Goal: Task Accomplishment & Management: Complete application form

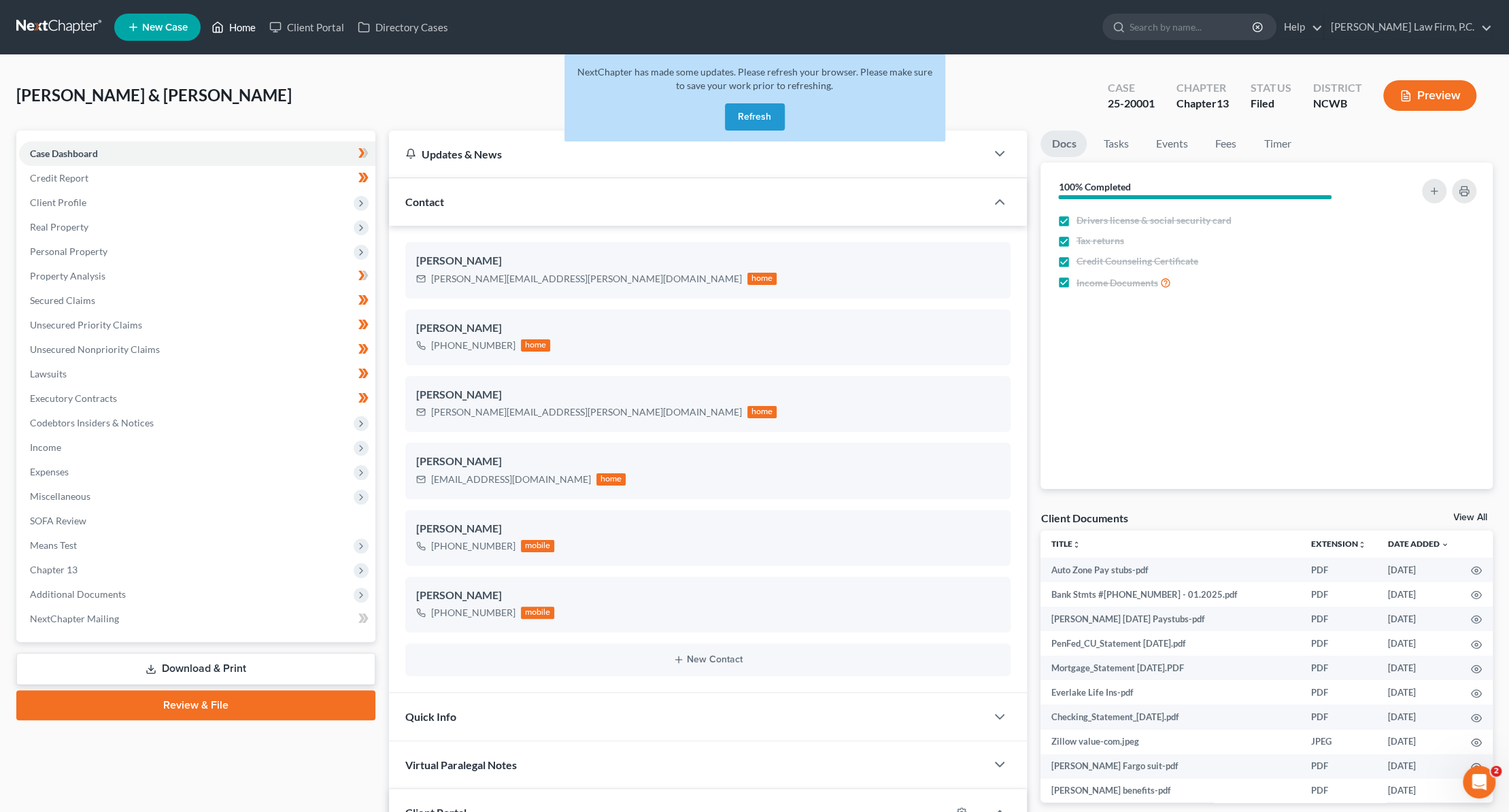
click at [231, 23] on link "Home" at bounding box center [233, 27] width 58 height 24
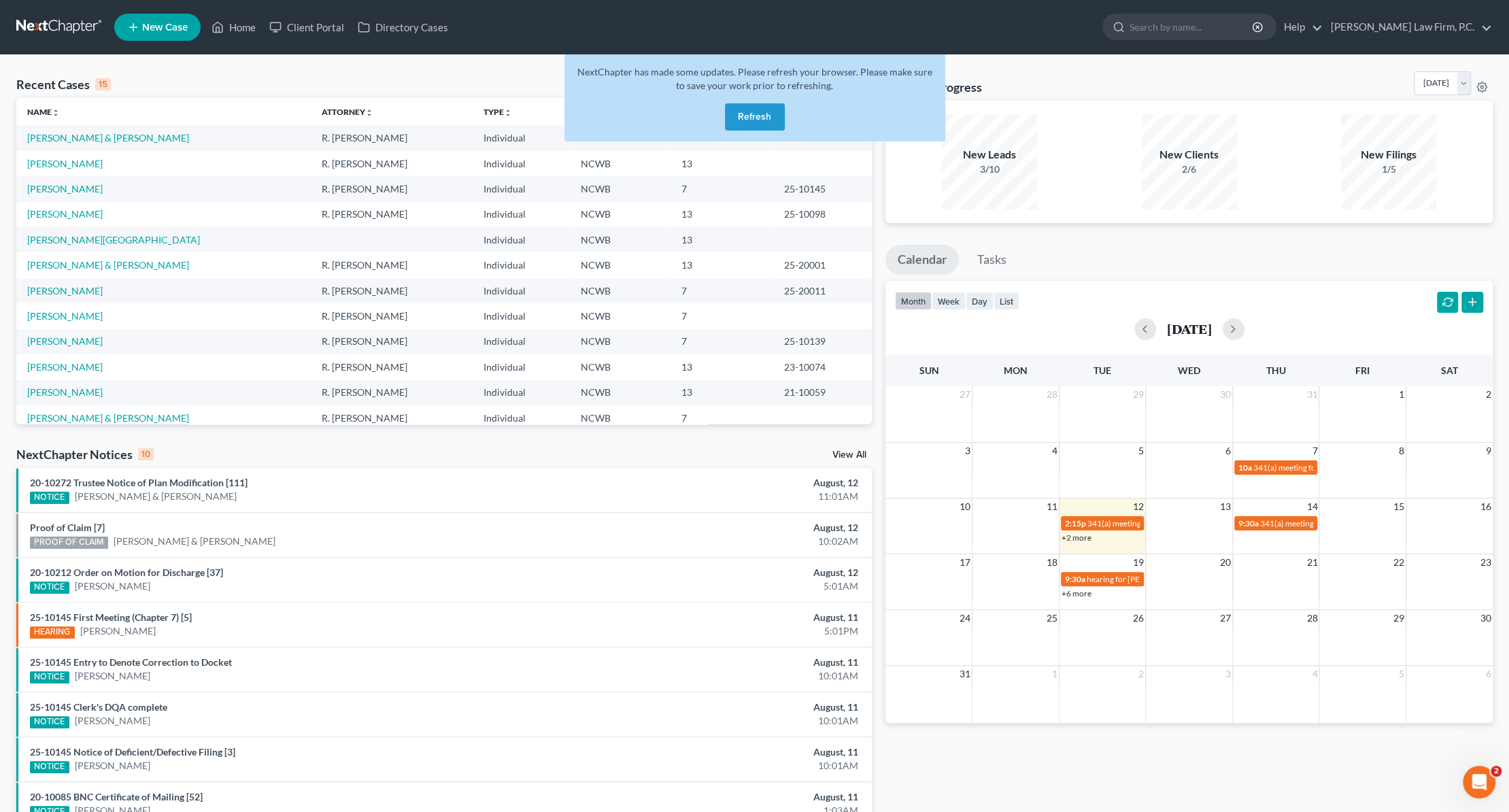
click at [754, 112] on button "Refresh" at bounding box center [755, 117] width 60 height 28
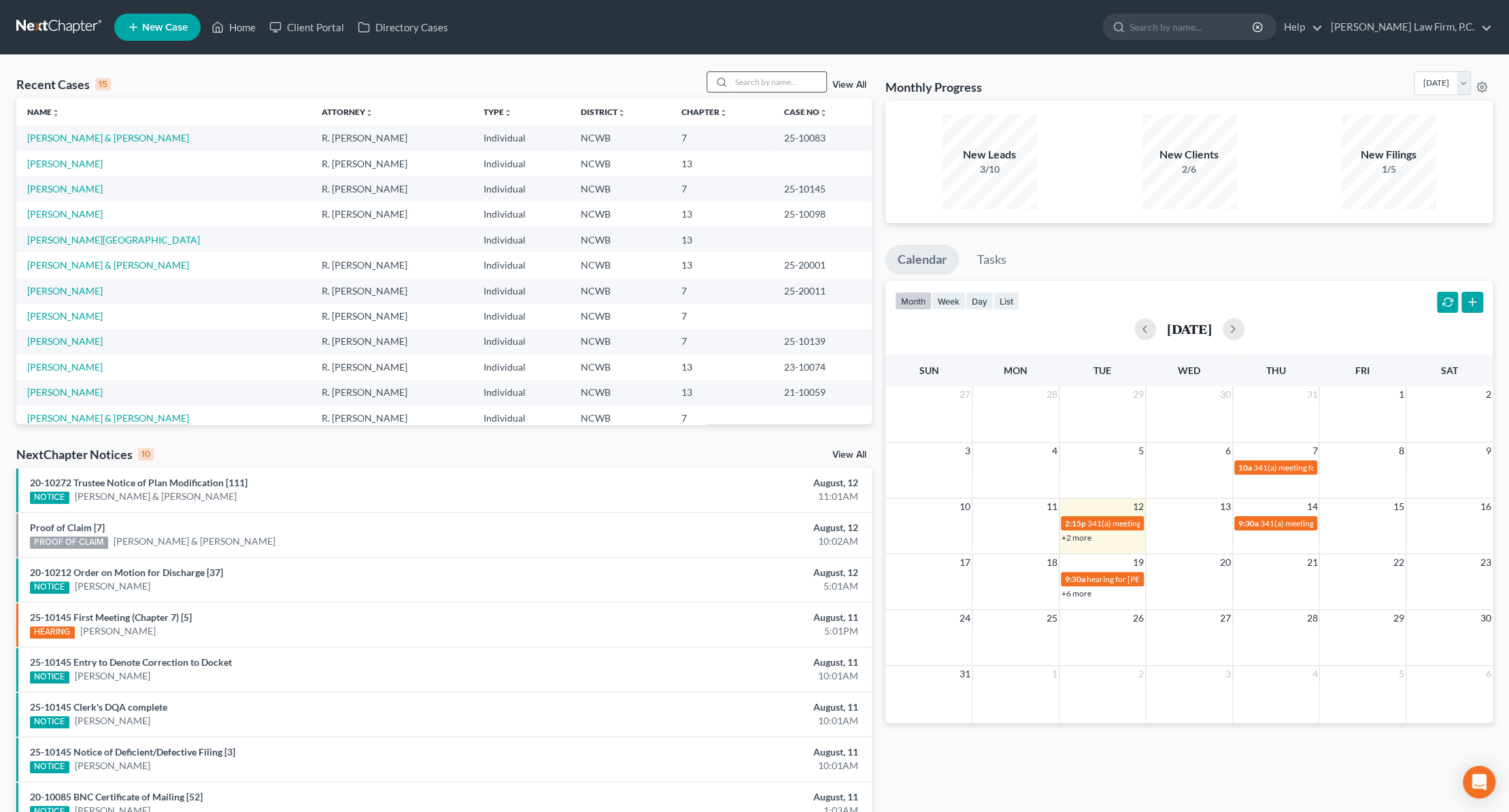
click at [765, 84] on input "search" at bounding box center [779, 82] width 95 height 20
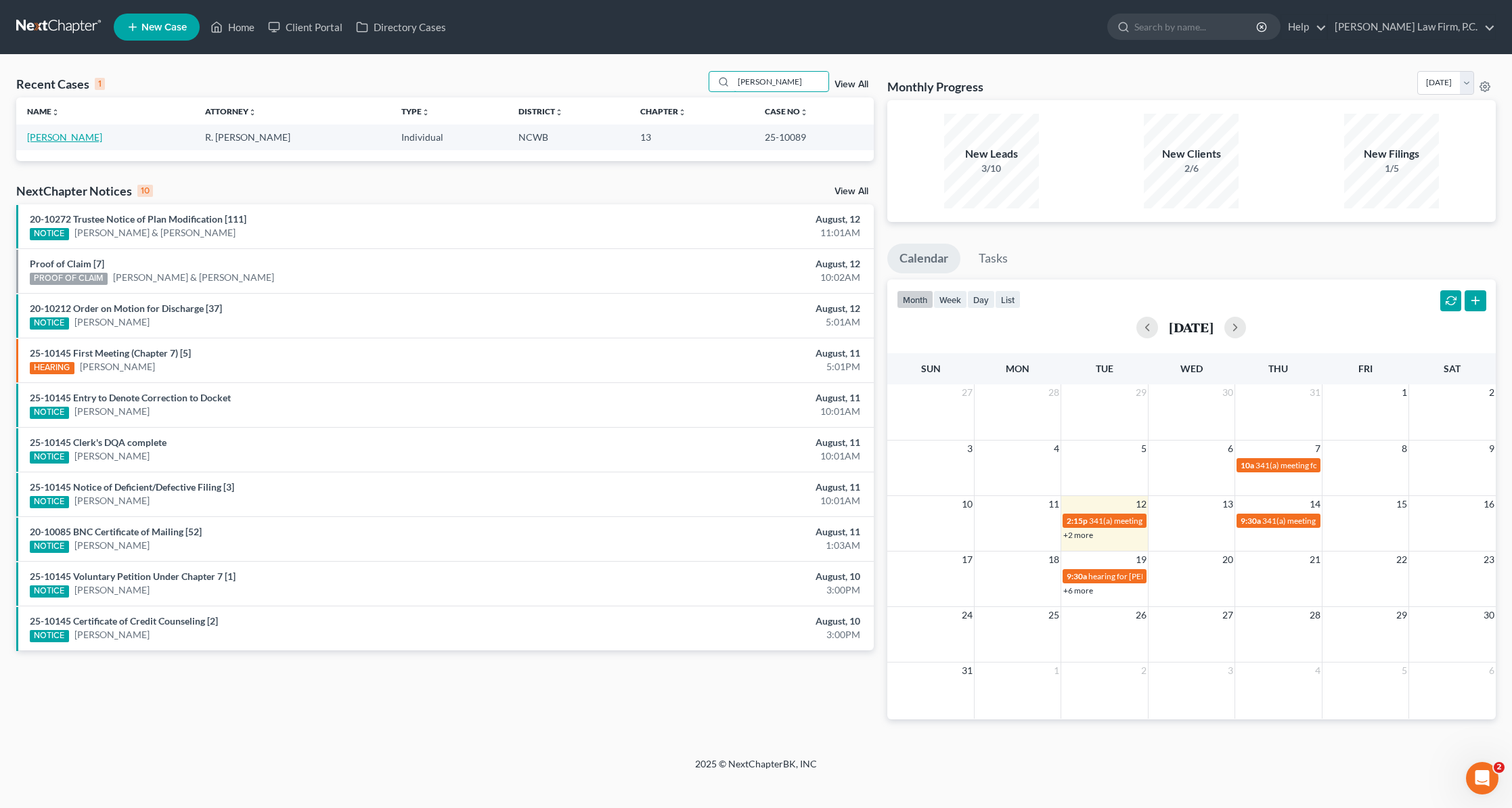
type input "goodsell"
click at [61, 139] on link "Goodsell, Sean" at bounding box center [65, 137] width 75 height 12
select select "3"
select select "4"
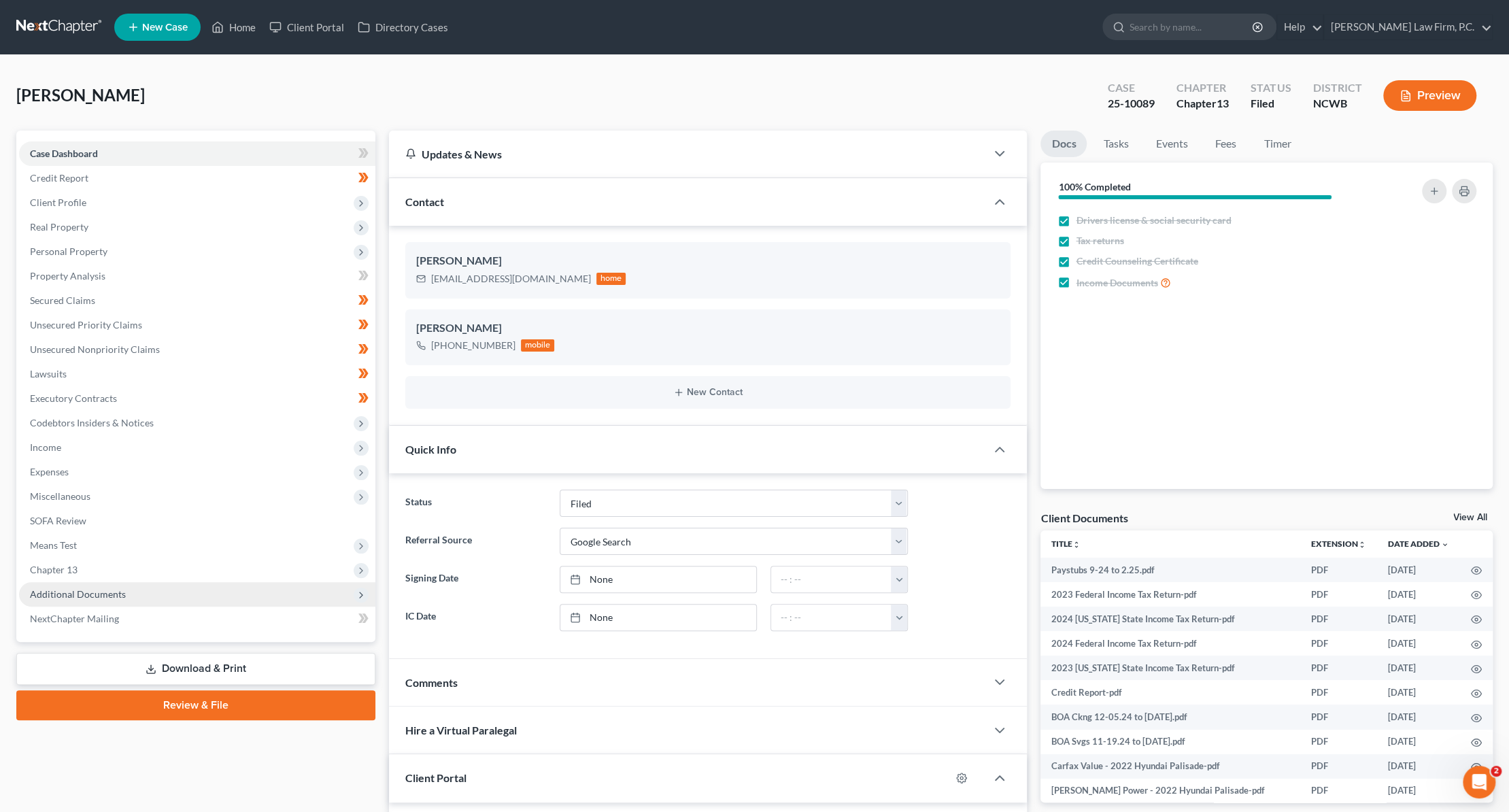
click at [71, 598] on span "Additional Documents" at bounding box center [78, 594] width 96 height 12
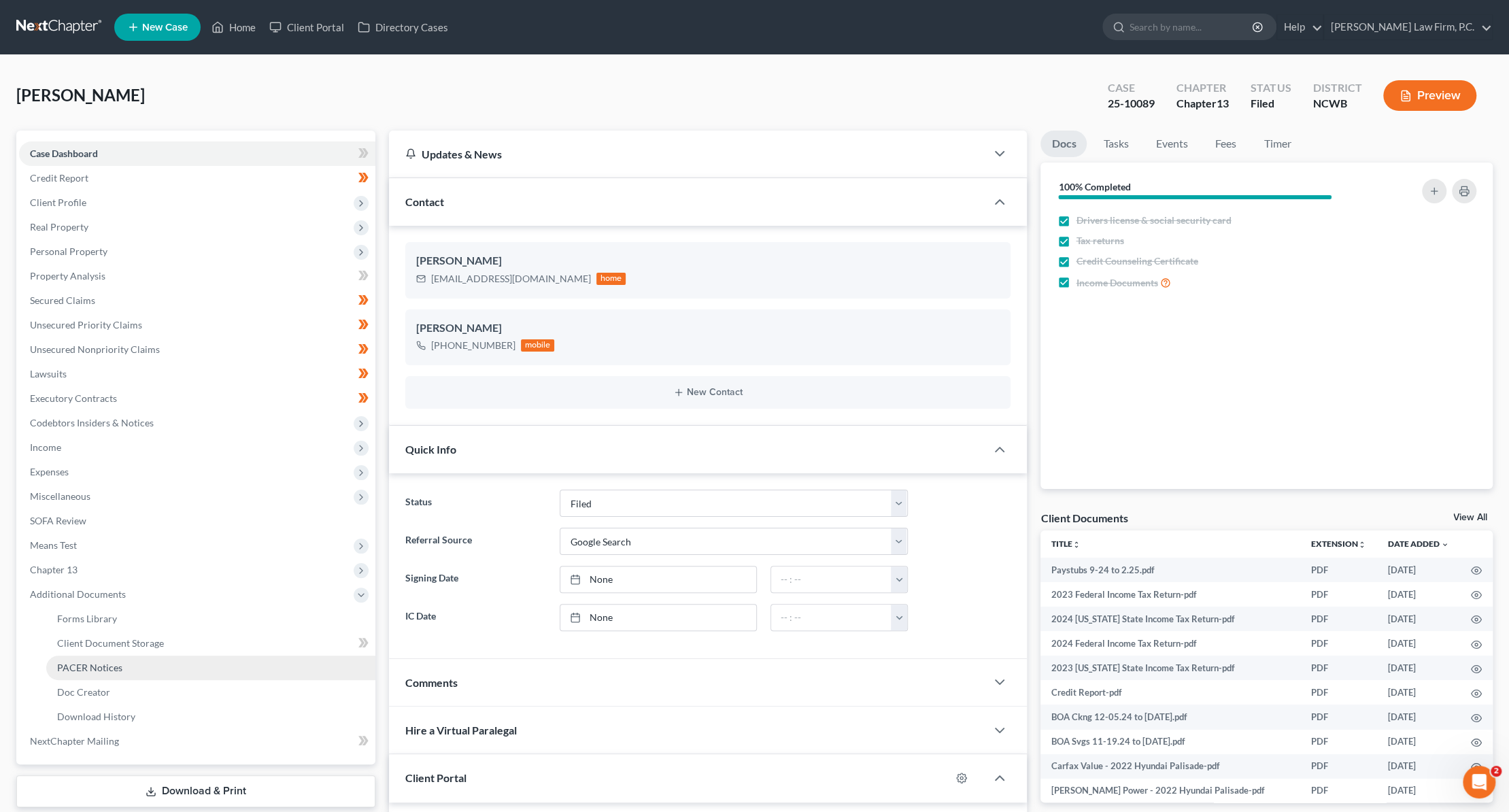
click at [70, 663] on span "PACER Notices" at bounding box center [90, 667] width 65 height 12
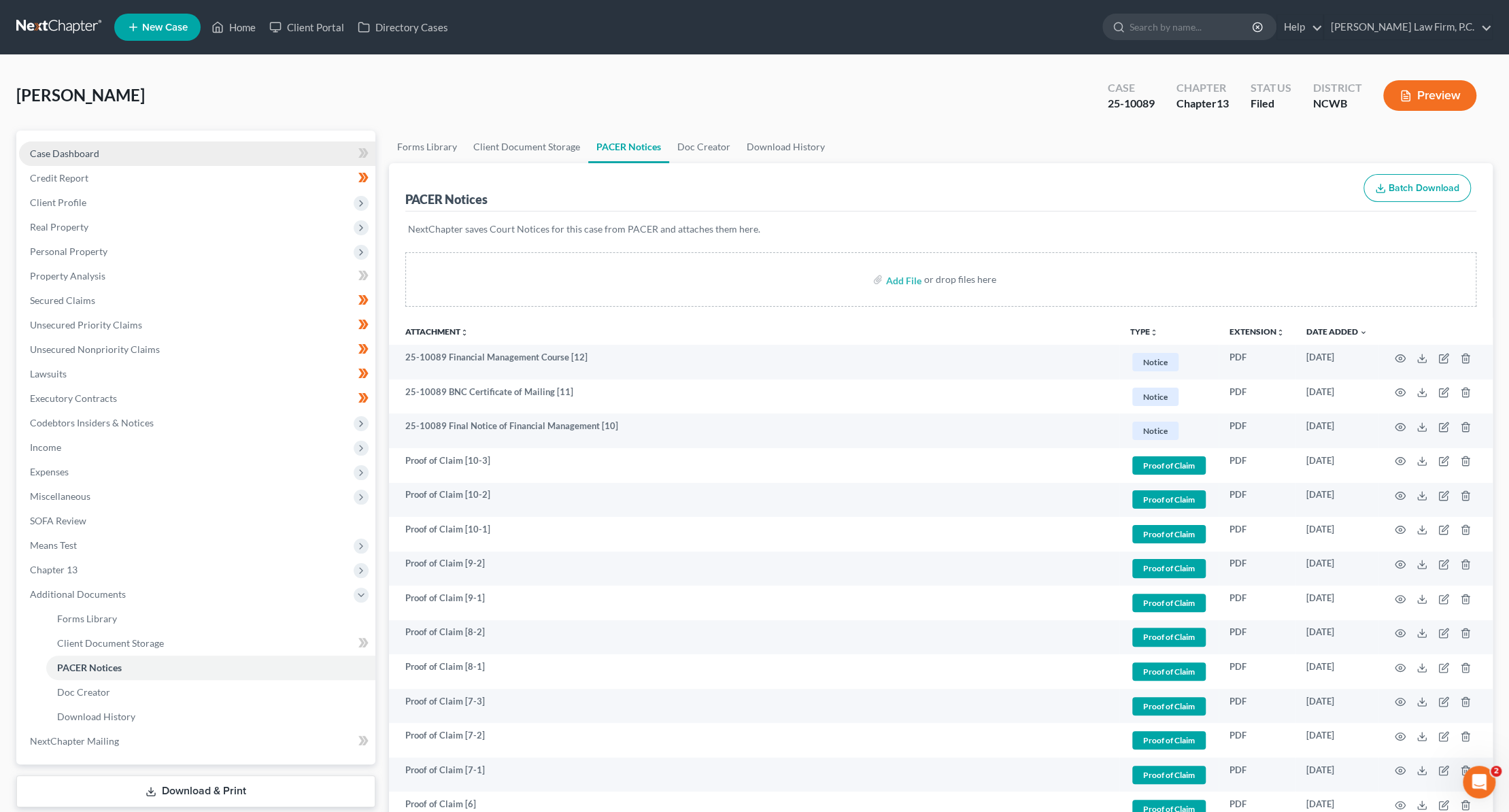
click at [54, 151] on span "Case Dashboard" at bounding box center [64, 153] width 69 height 12
select select "4"
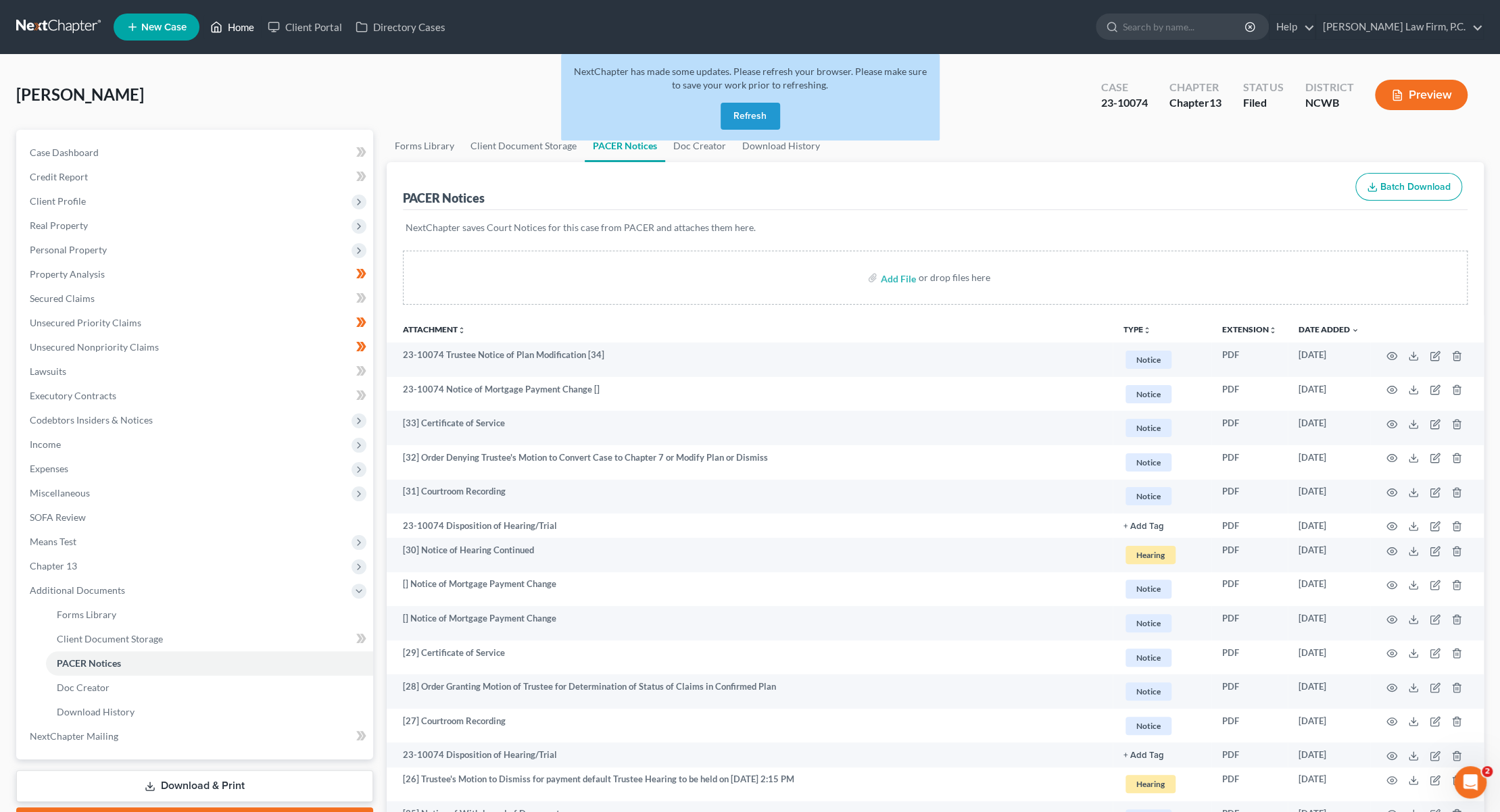
click at [242, 24] on link "Home" at bounding box center [232, 27] width 57 height 24
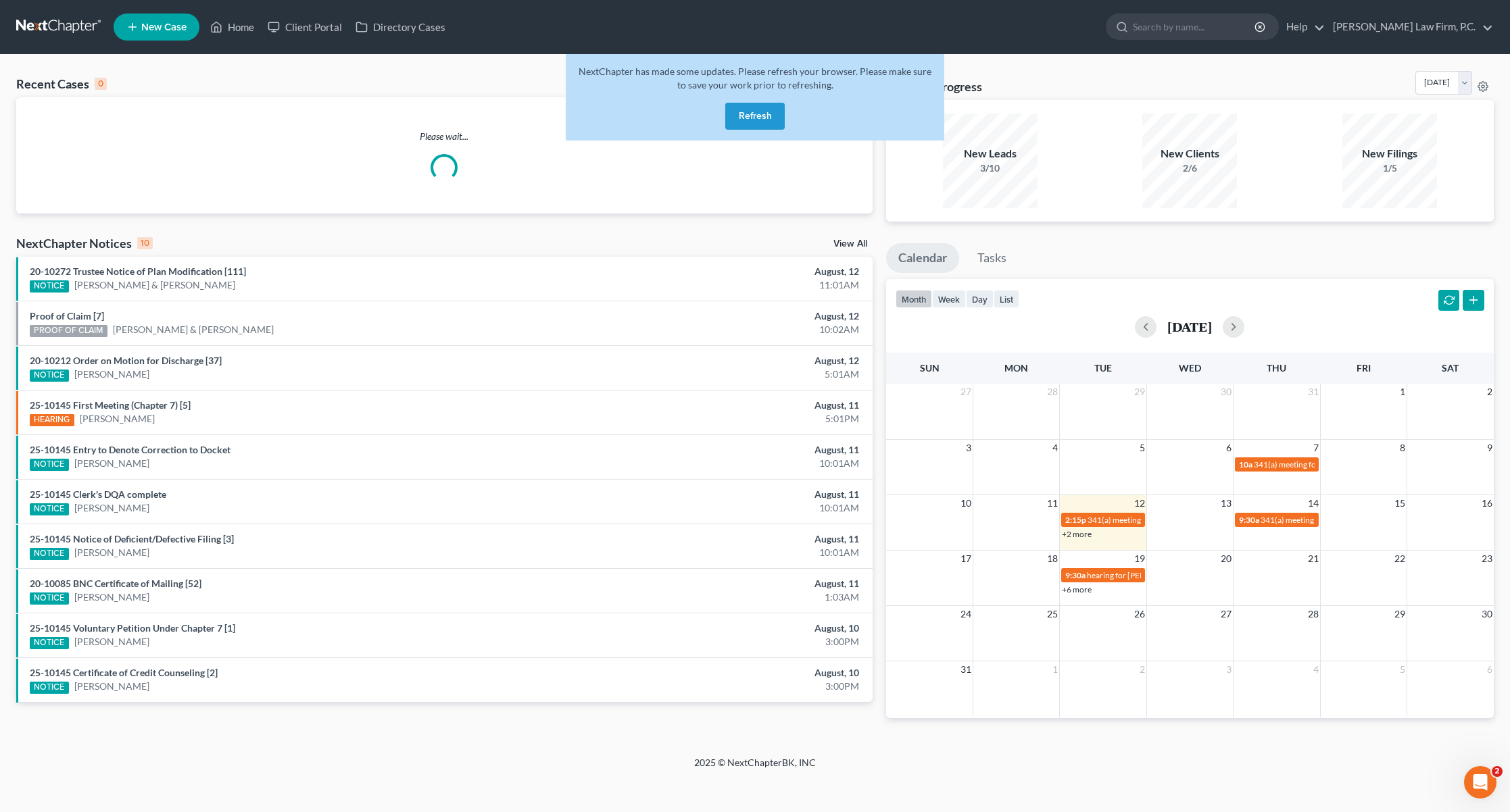
click at [755, 120] on button "Refresh" at bounding box center [755, 116] width 60 height 27
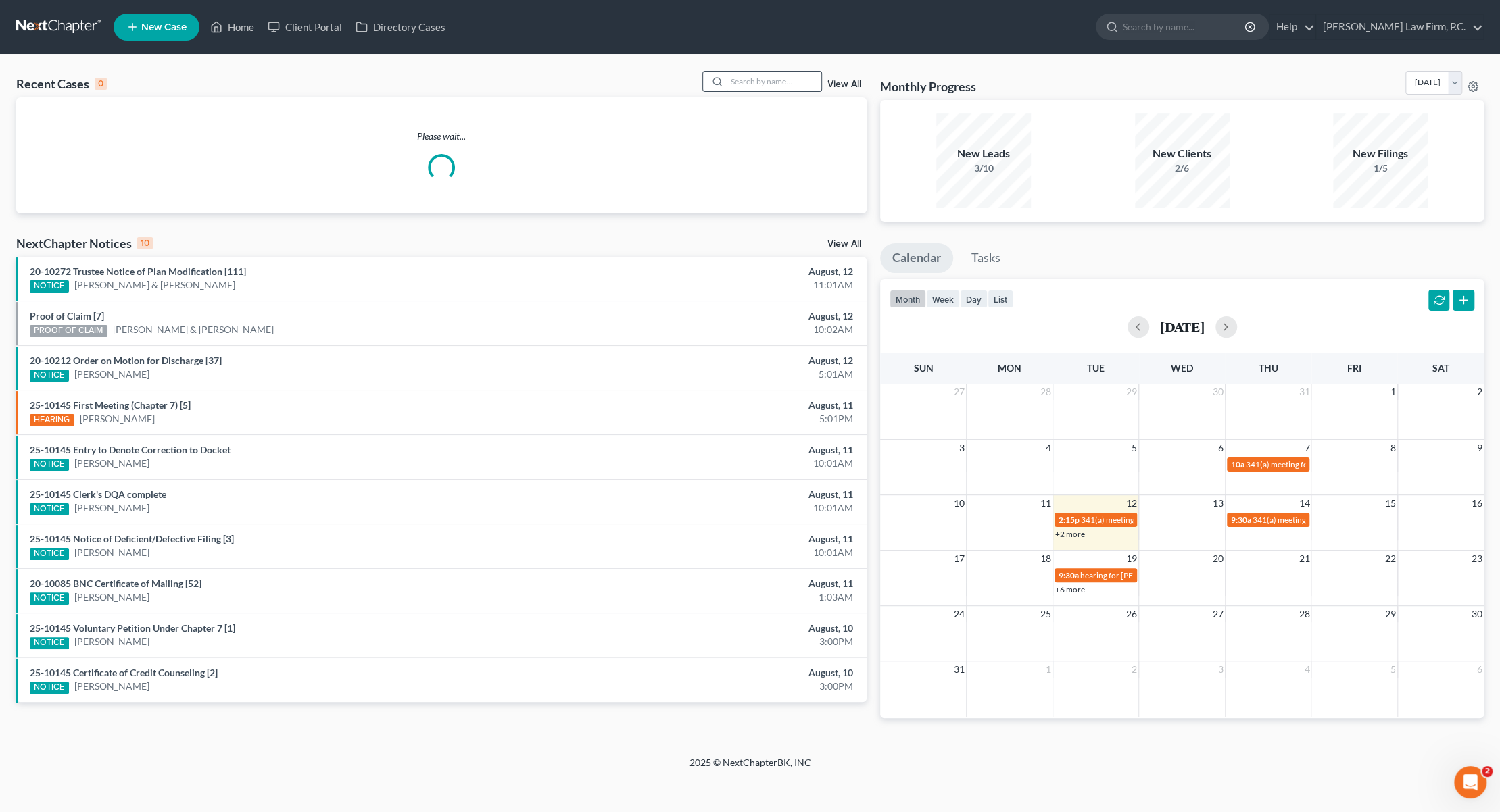
click at [761, 81] on input "search" at bounding box center [774, 81] width 95 height 20
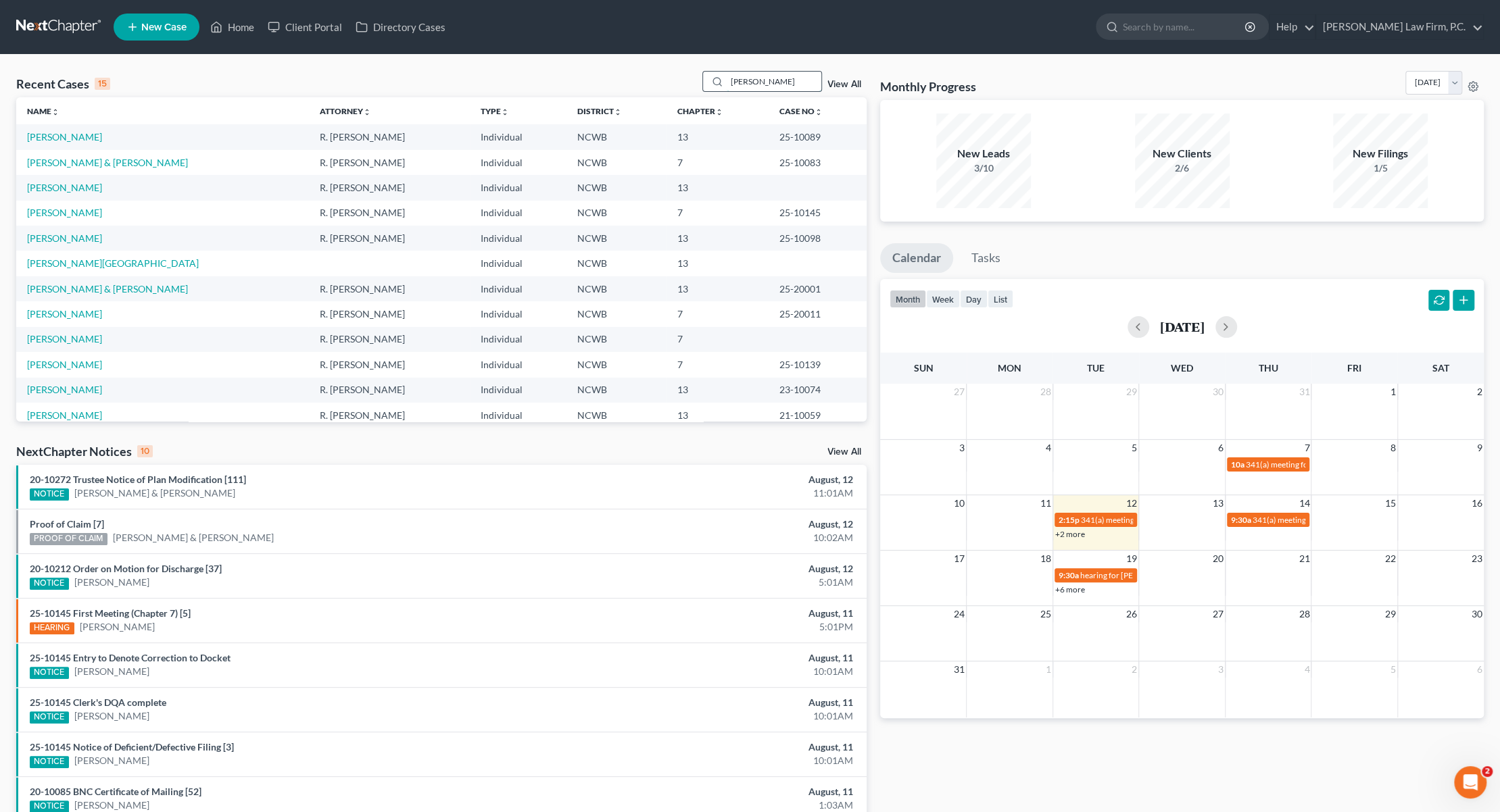
type input "smithers"
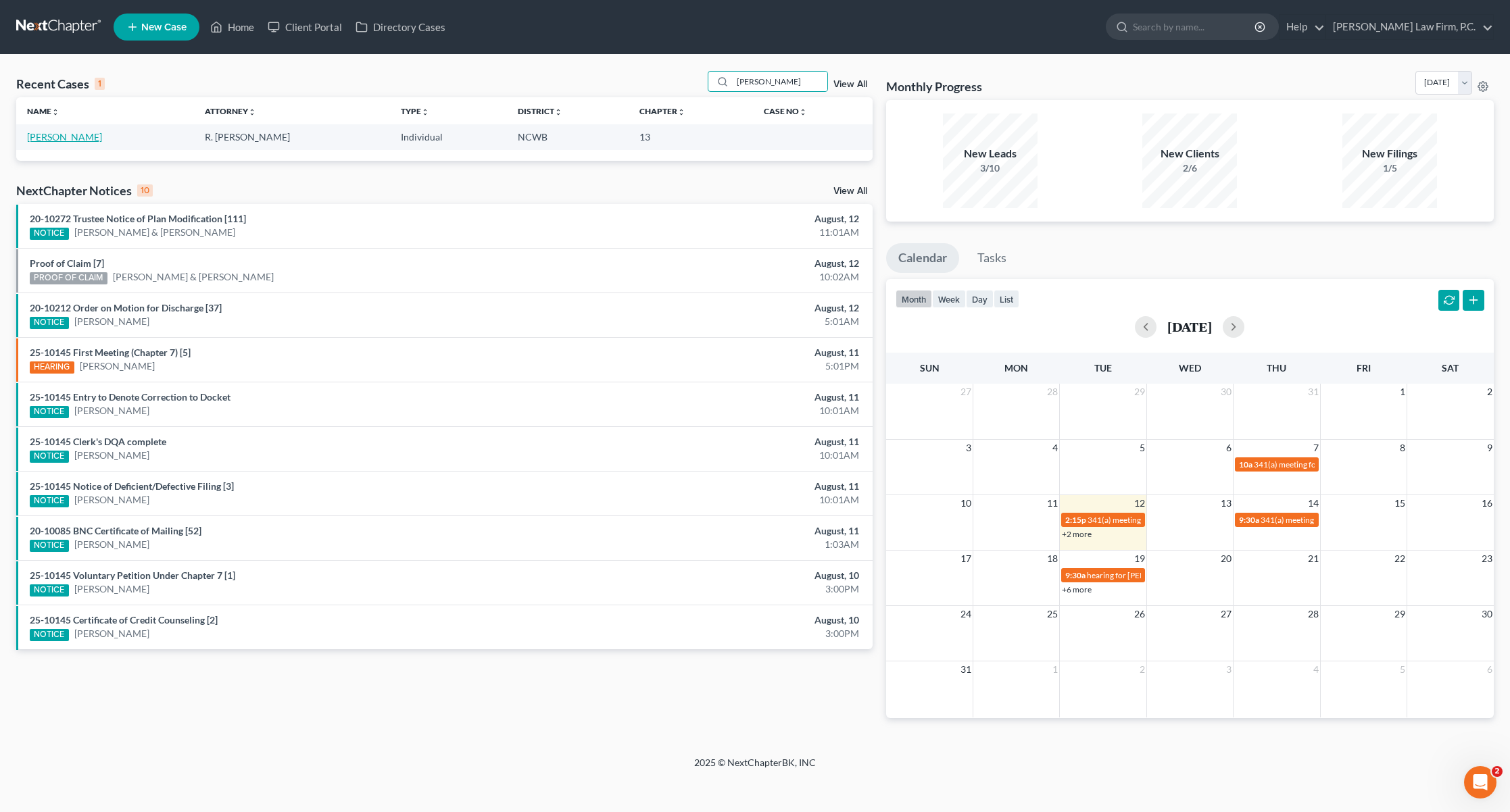
click at [62, 135] on link "Smithers, Christopher" at bounding box center [65, 137] width 75 height 12
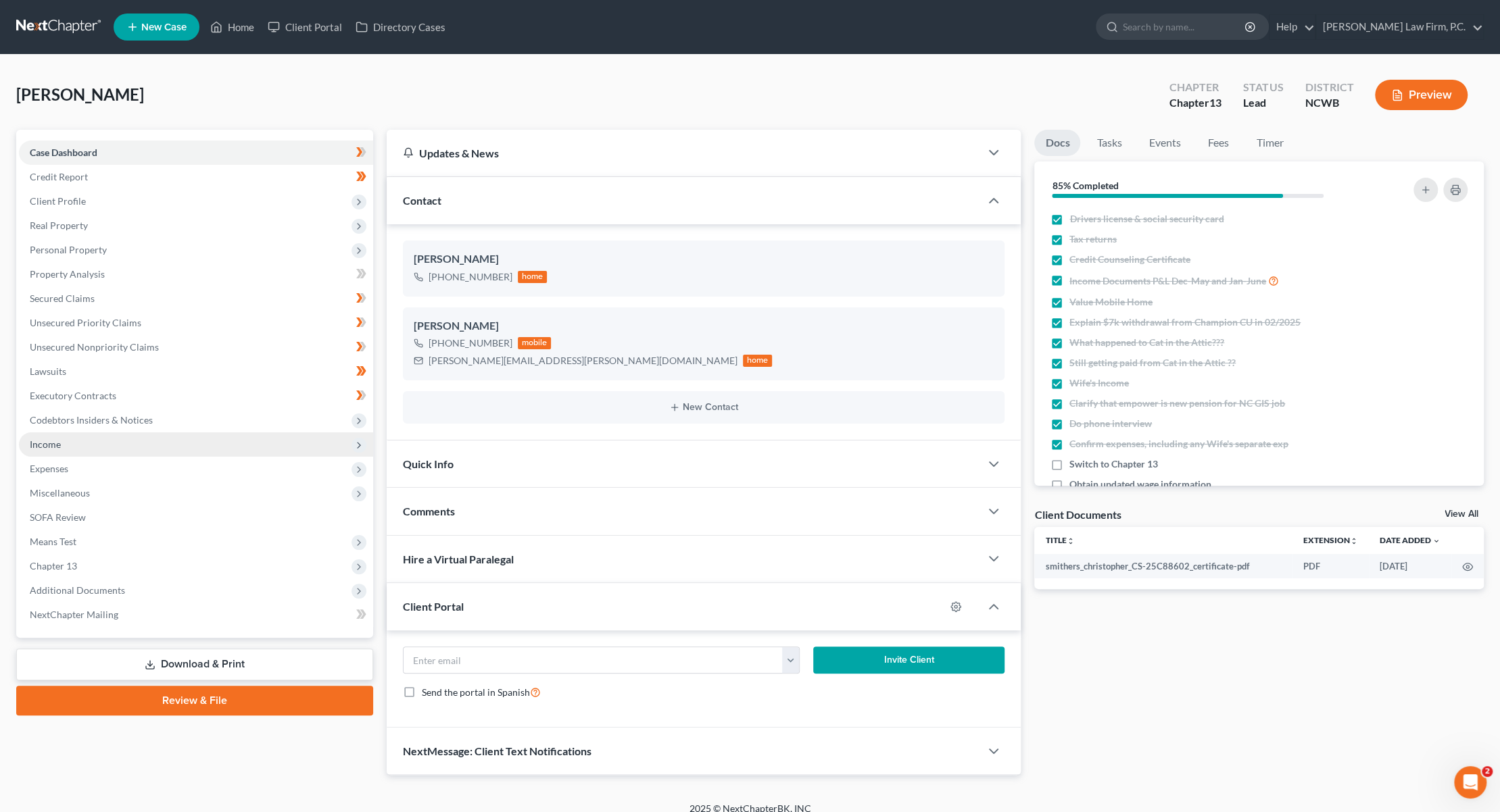
click at [44, 449] on span "Income" at bounding box center [45, 445] width 31 height 12
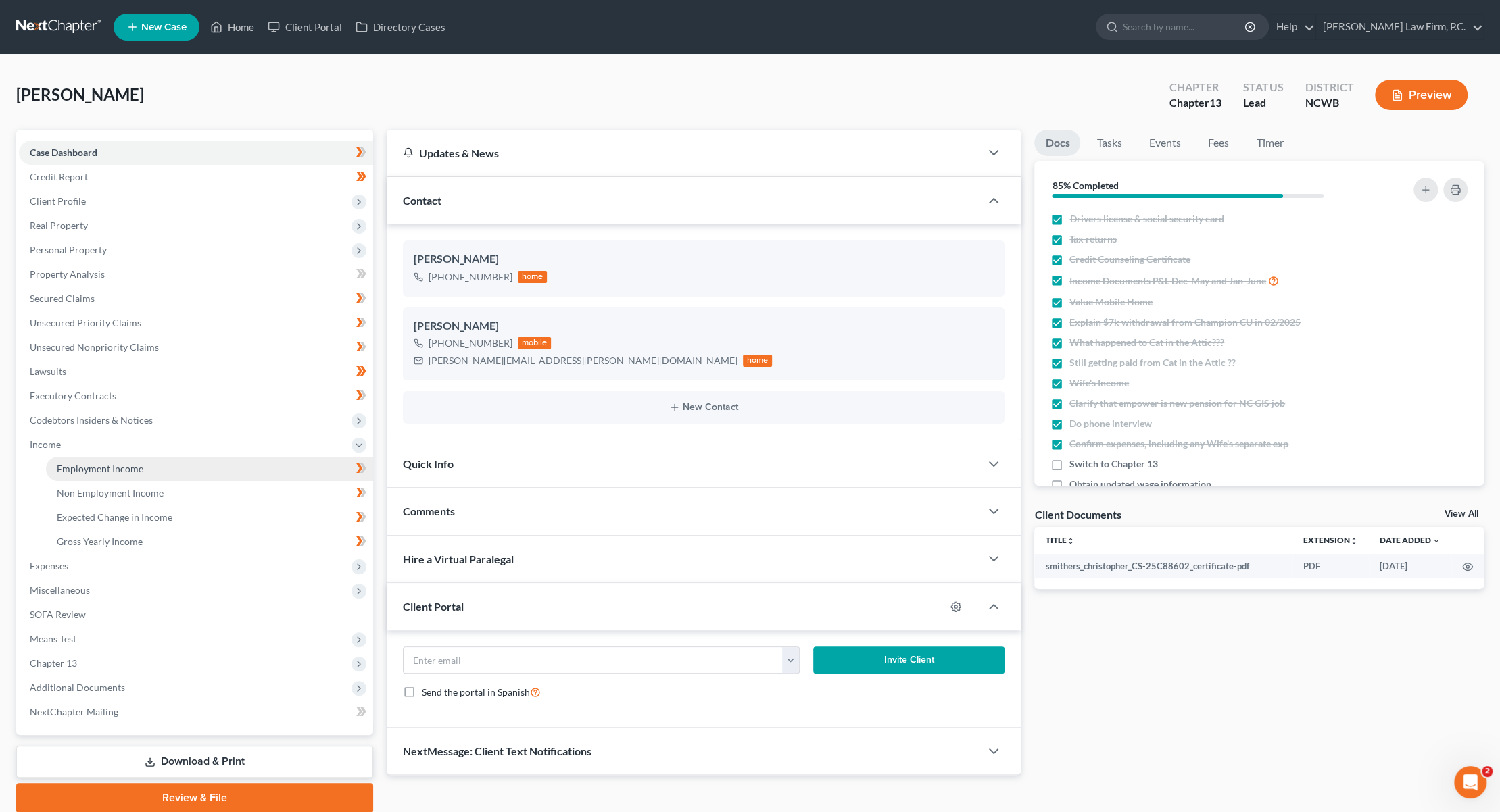
click at [80, 465] on span "Employment Income" at bounding box center [100, 469] width 86 height 12
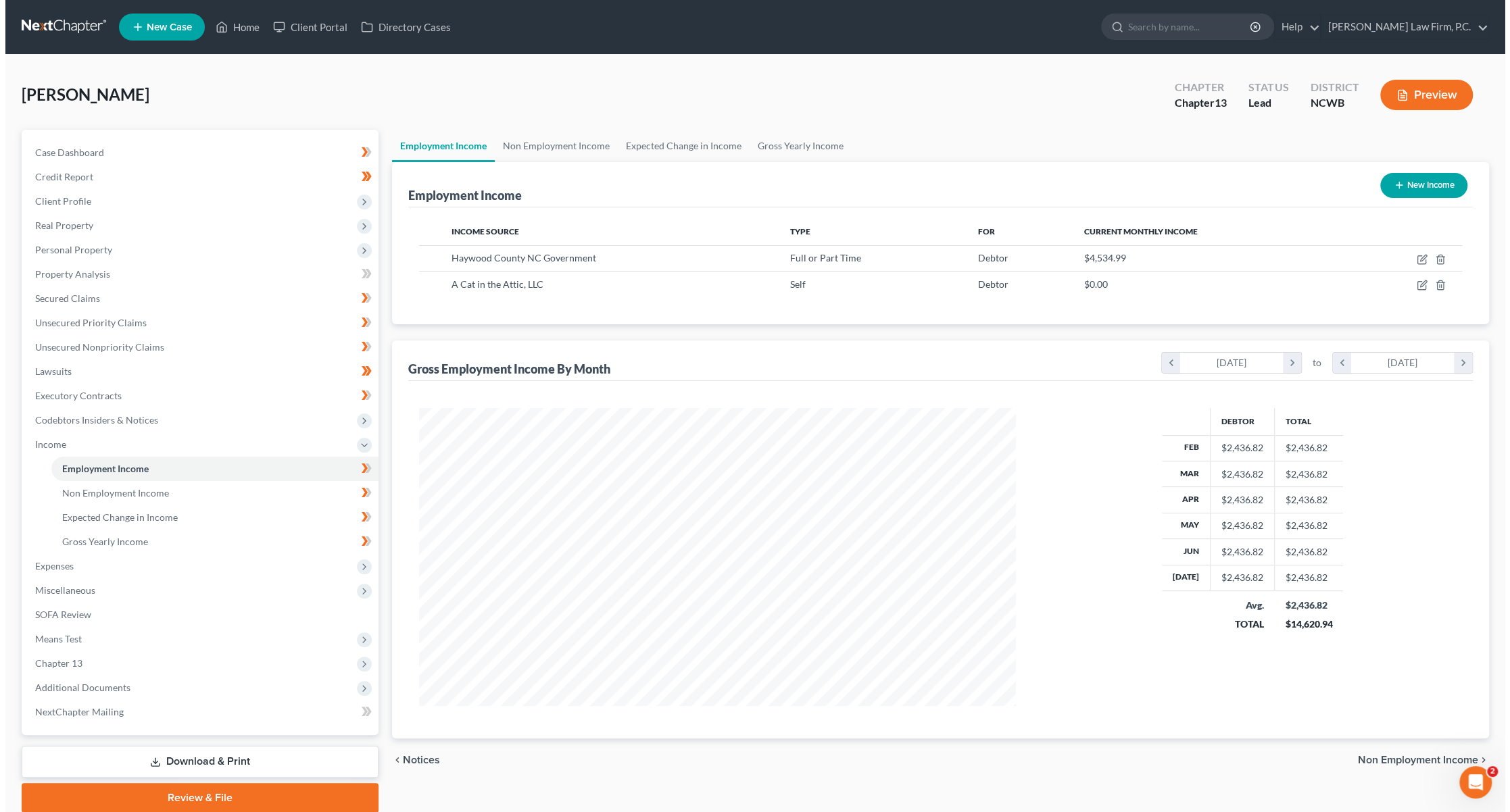
scroll to position [298, 624]
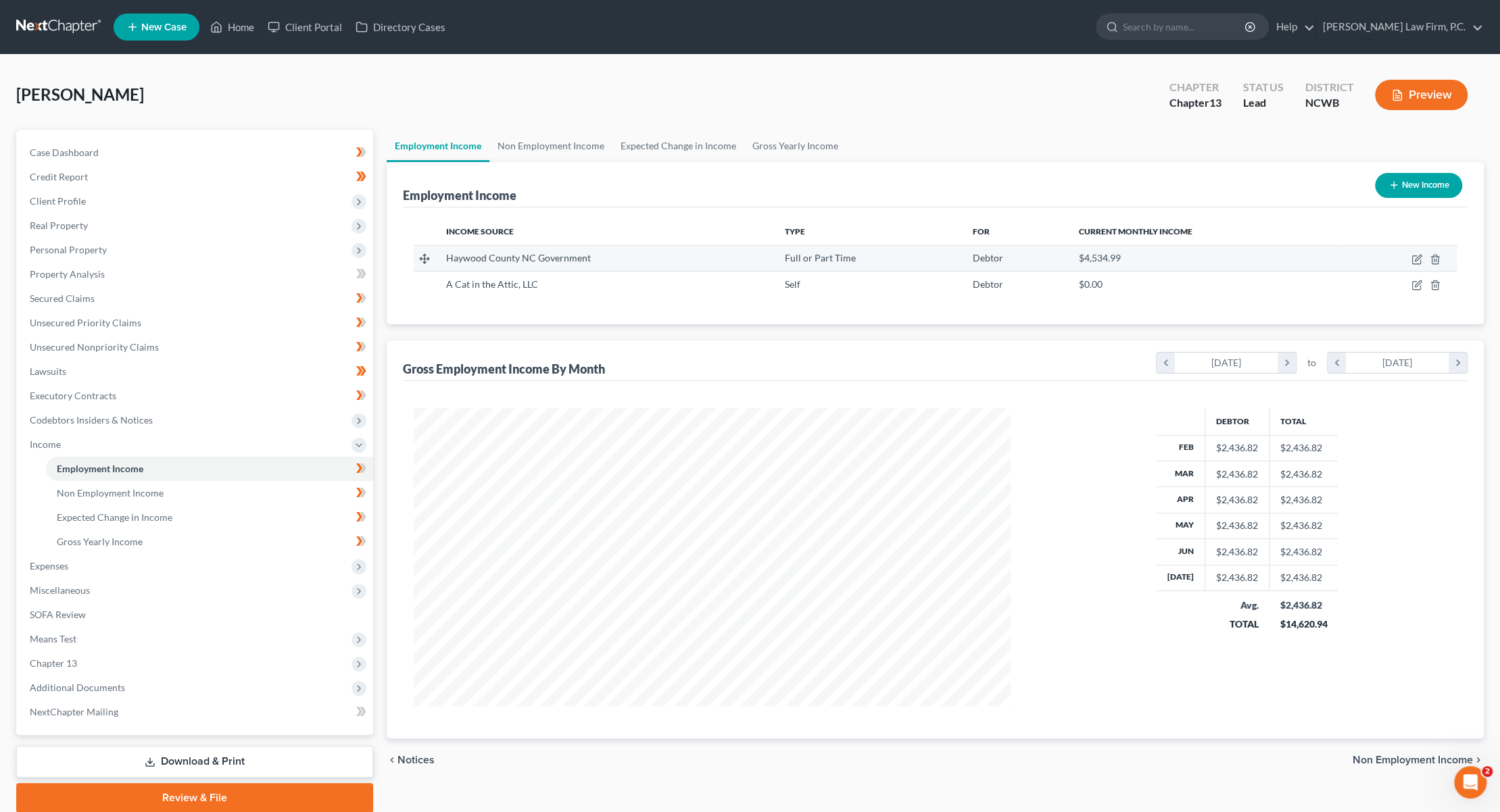
click at [1164, 262] on div "$4,534.99" at bounding box center [1206, 258] width 254 height 13
click at [1417, 257] on icon "button" at bounding box center [1418, 257] width 6 height 6
select select "0"
select select "28"
select select "2"
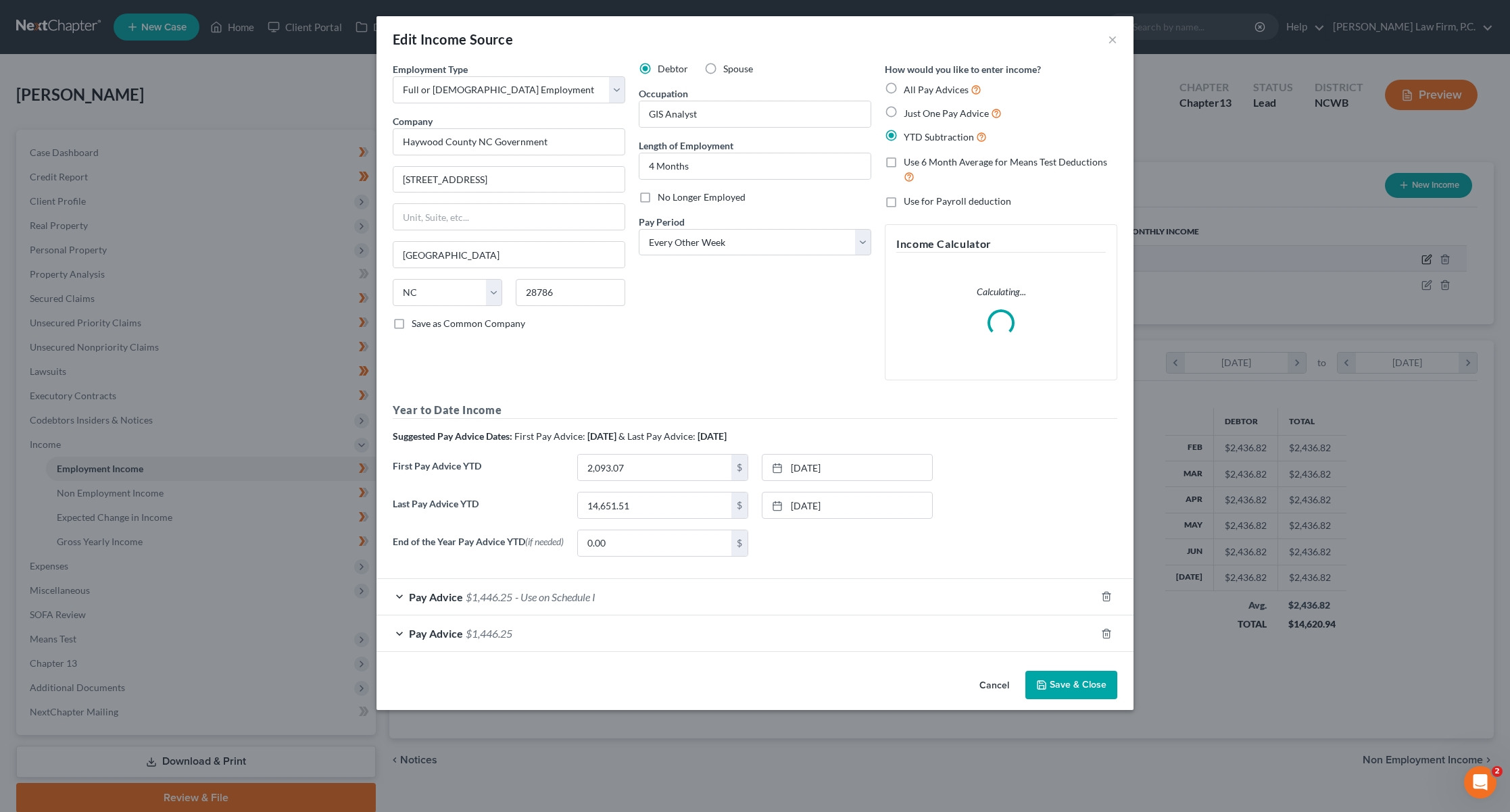
scroll to position [300, 629]
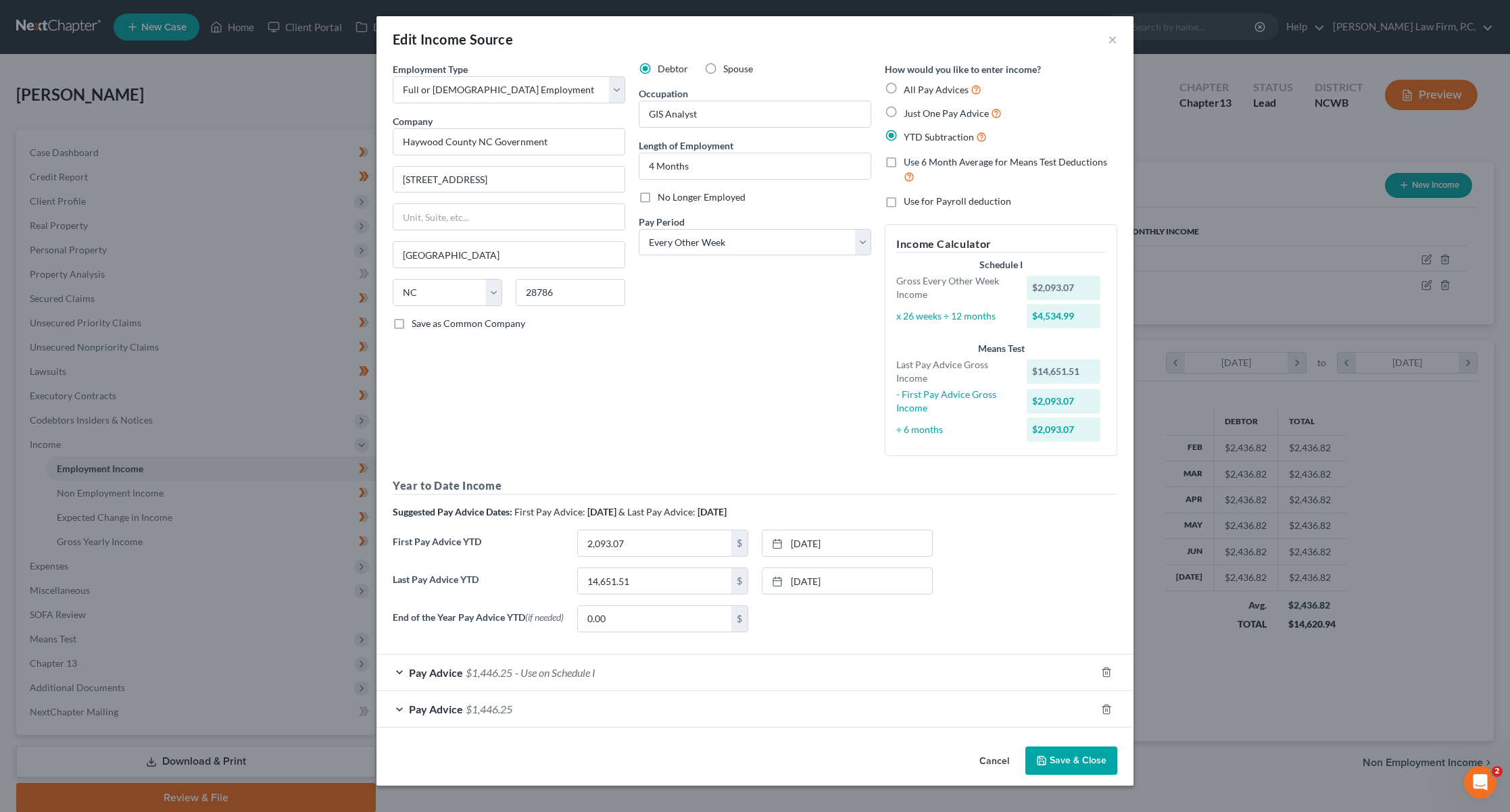
click at [629, 681] on div "Pay Advice $1,446.25 - Use on Schedule I" at bounding box center [736, 672] width 719 height 36
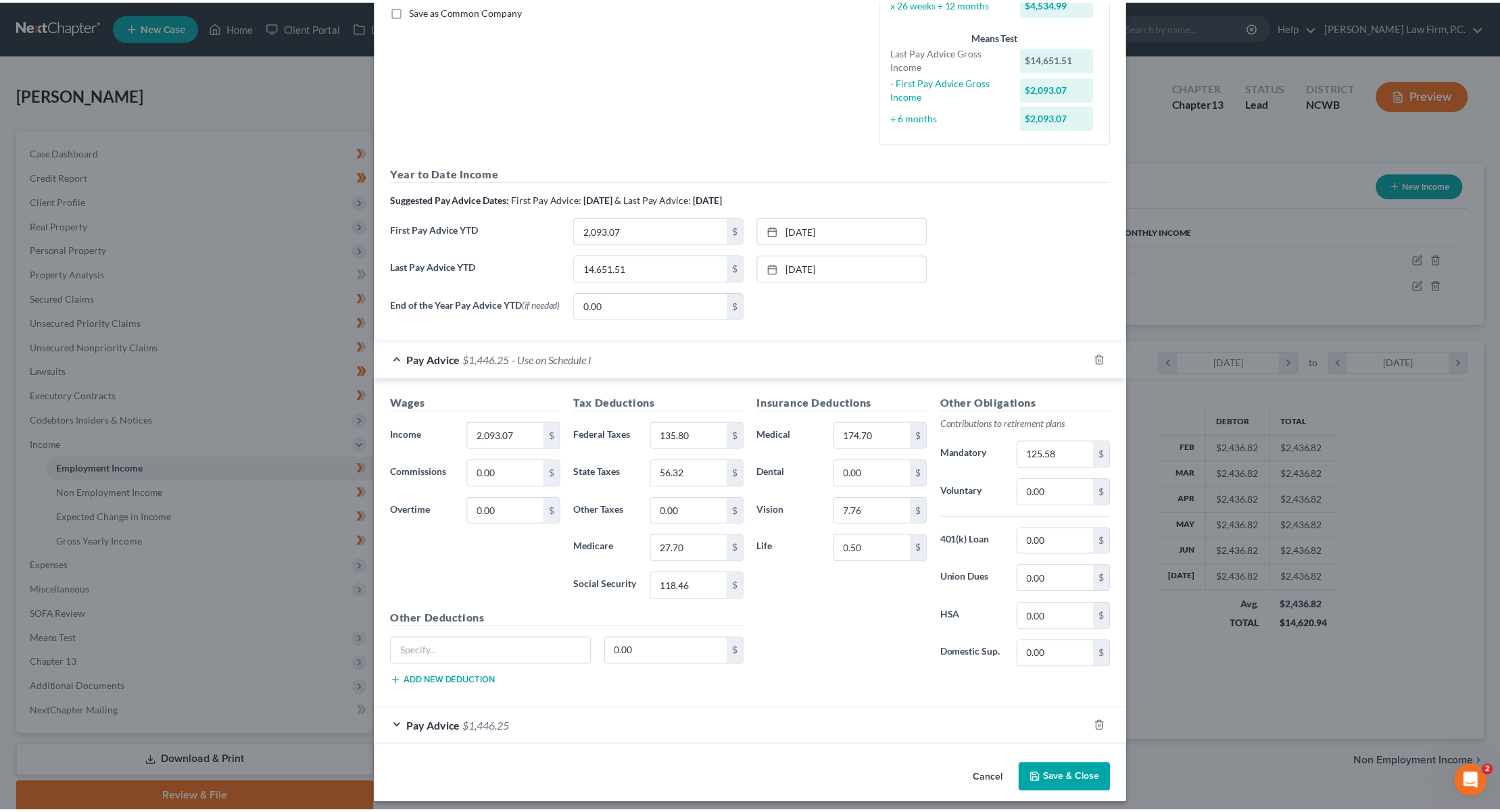
scroll to position [317, 0]
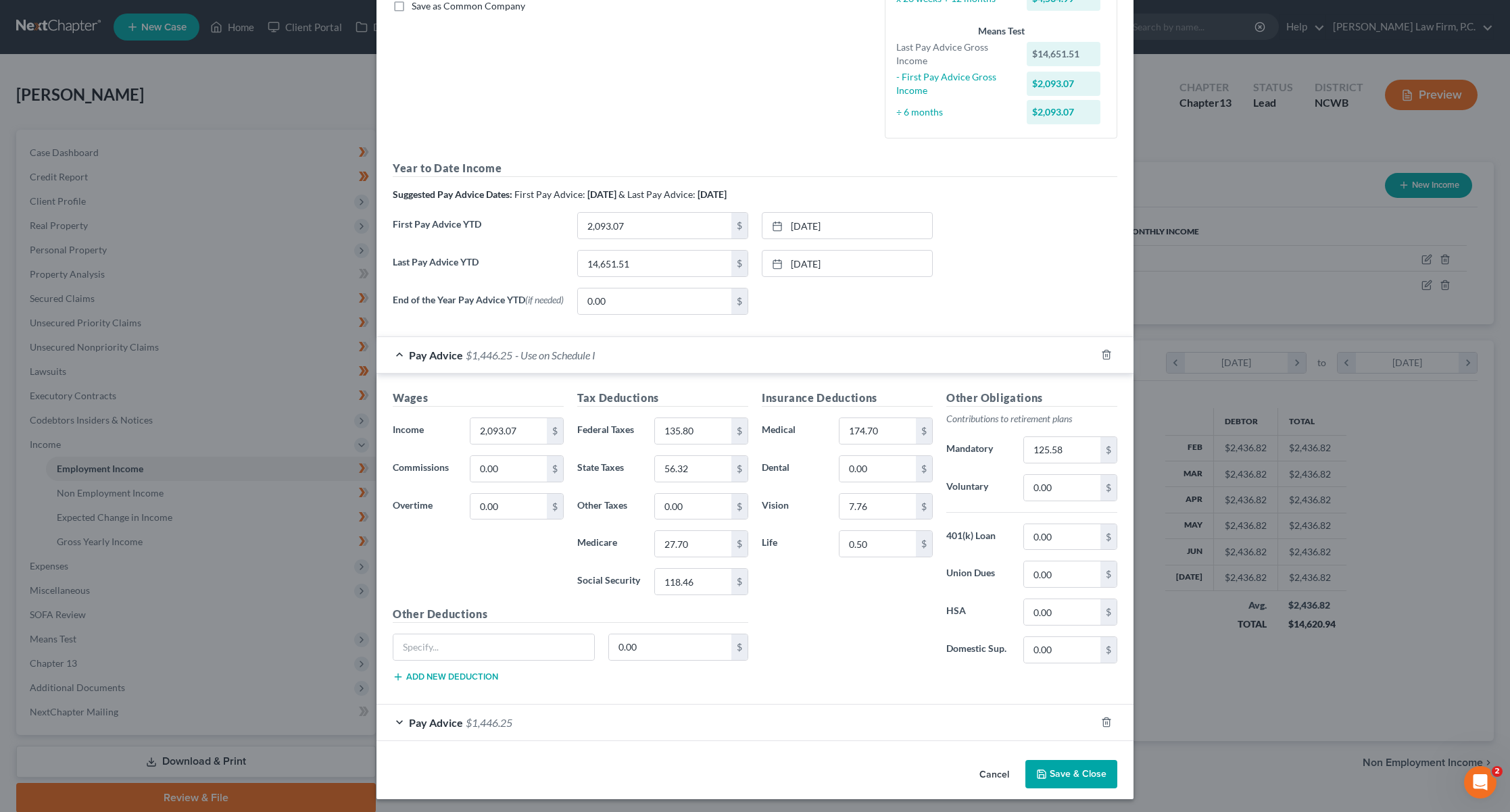
click at [27, 563] on div "Edit Income Source × Employment Type * Select Full or Part Time Employment Self…" at bounding box center [755, 406] width 1510 height 812
click at [47, 563] on div "Edit Income Source × Employment Type * Select Full or Part Time Employment Self…" at bounding box center [755, 406] width 1510 height 812
drag, startPoint x: 992, startPoint y: 772, endPoint x: 725, endPoint y: 718, distance: 272.4
click at [991, 770] on button "Cancel" at bounding box center [994, 775] width 52 height 27
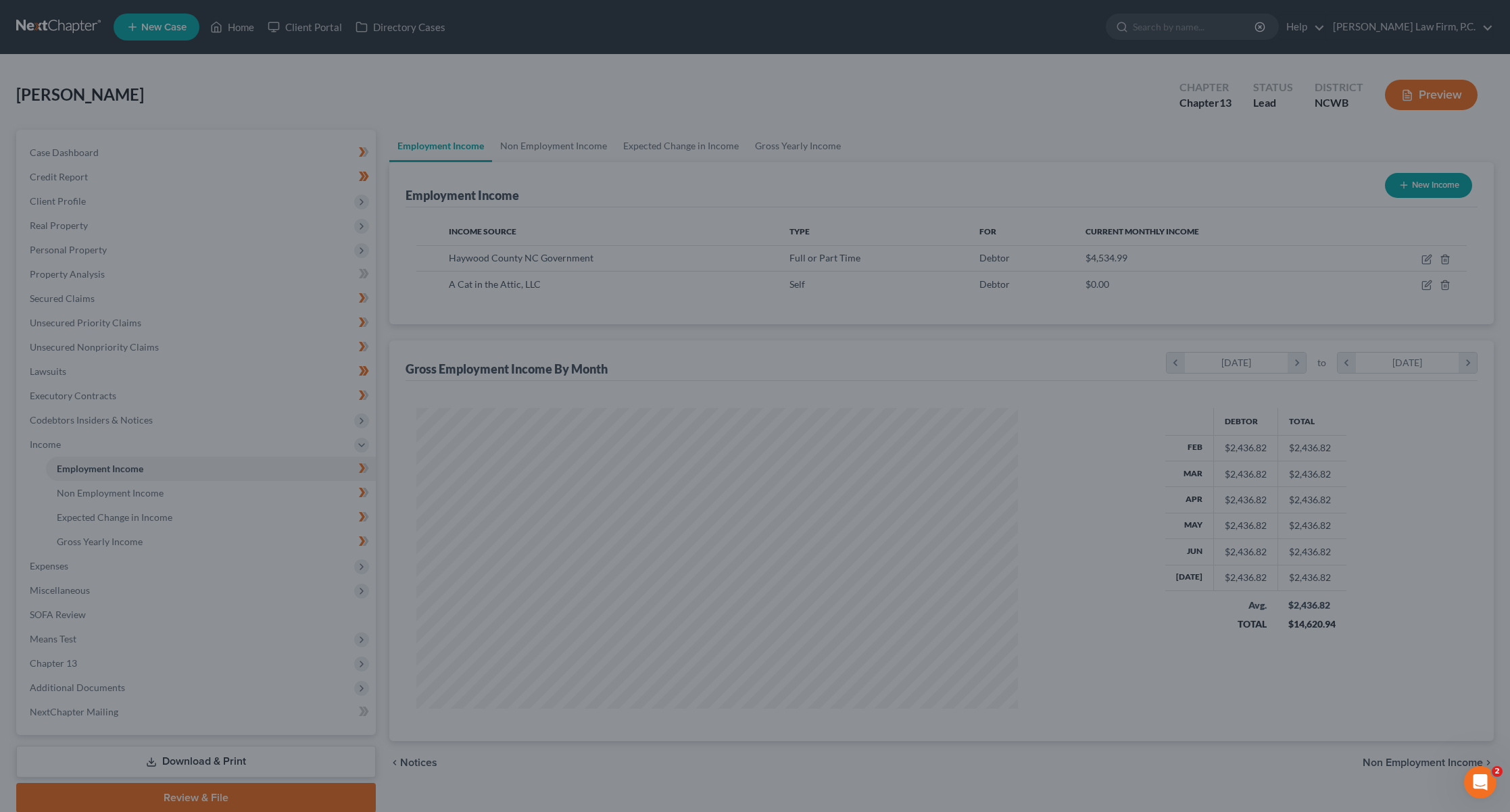
scroll to position [675375, 675359]
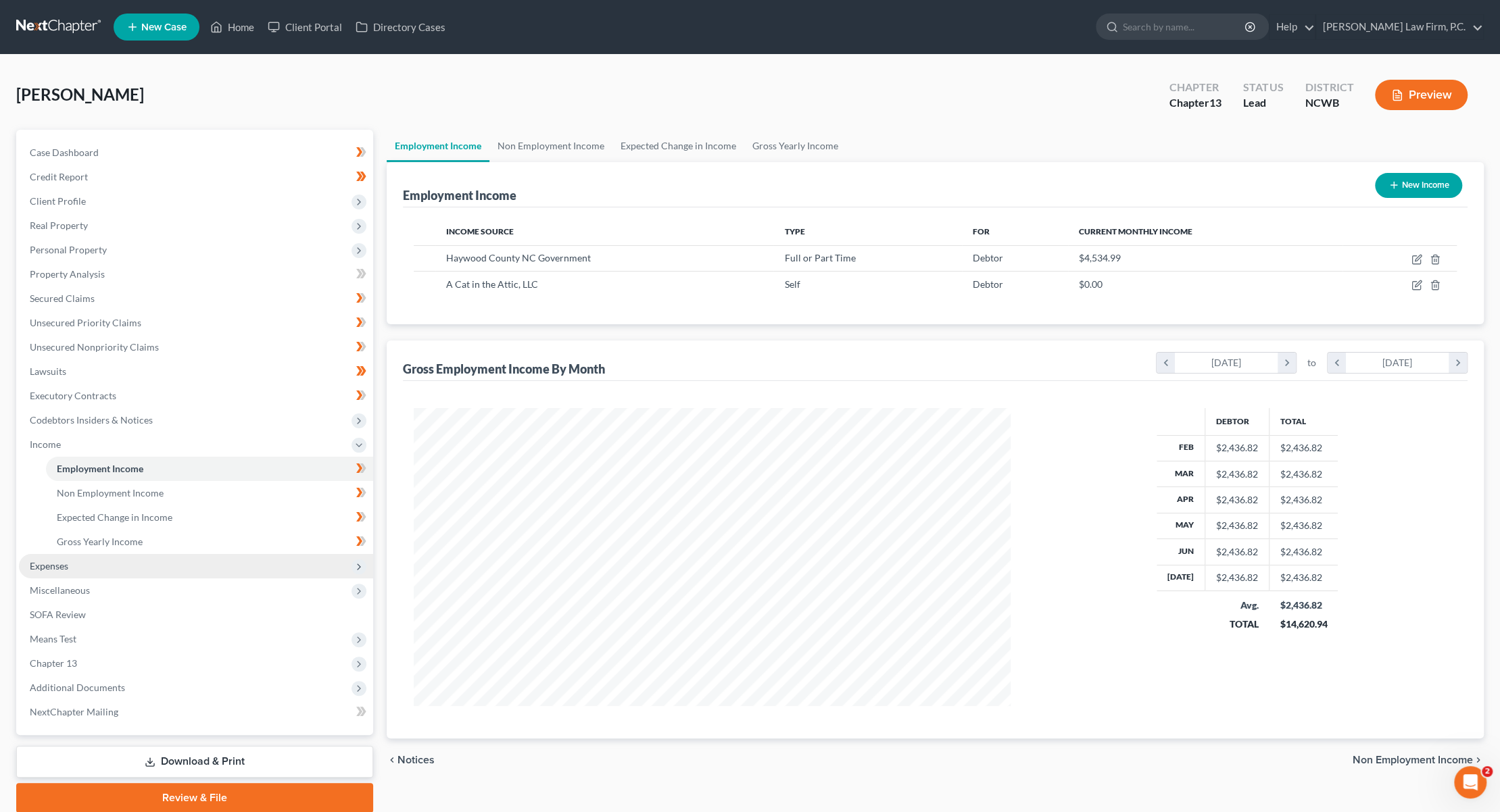
click at [43, 567] on span "Expenses" at bounding box center [49, 566] width 38 height 12
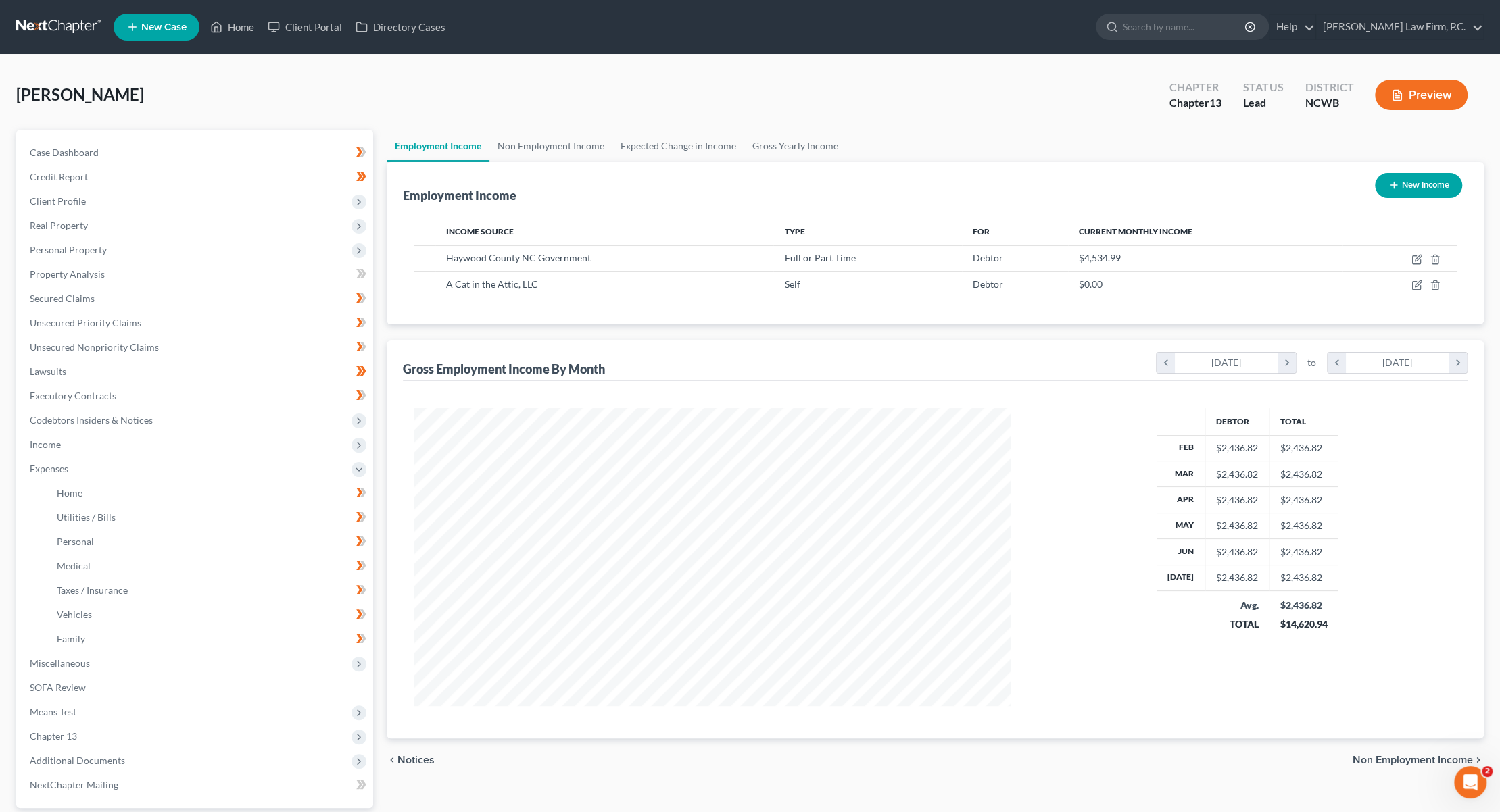
click at [1426, 96] on button "Preview" at bounding box center [1421, 95] width 92 height 31
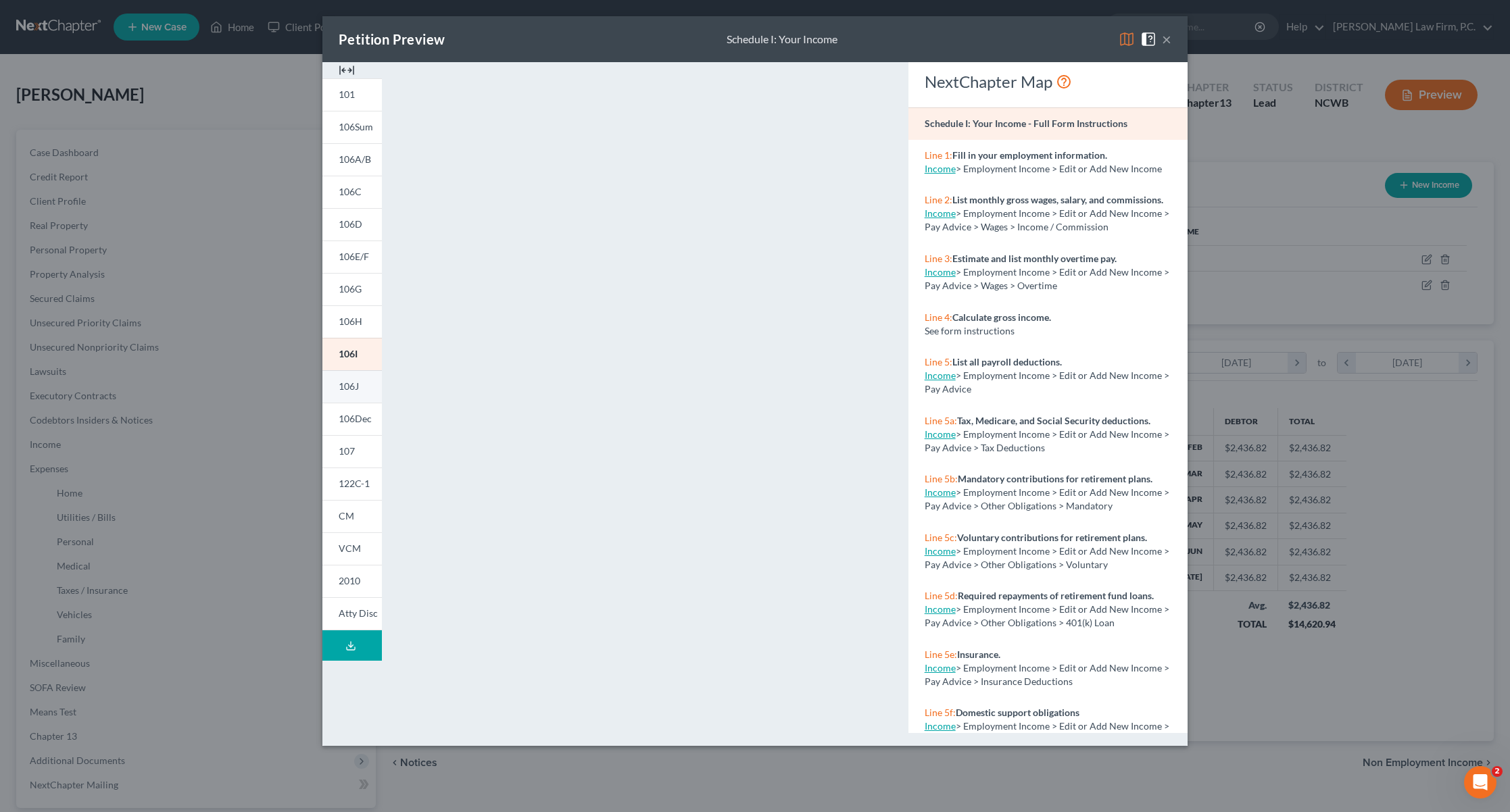
click at [345, 385] on span "106J" at bounding box center [348, 386] width 20 height 12
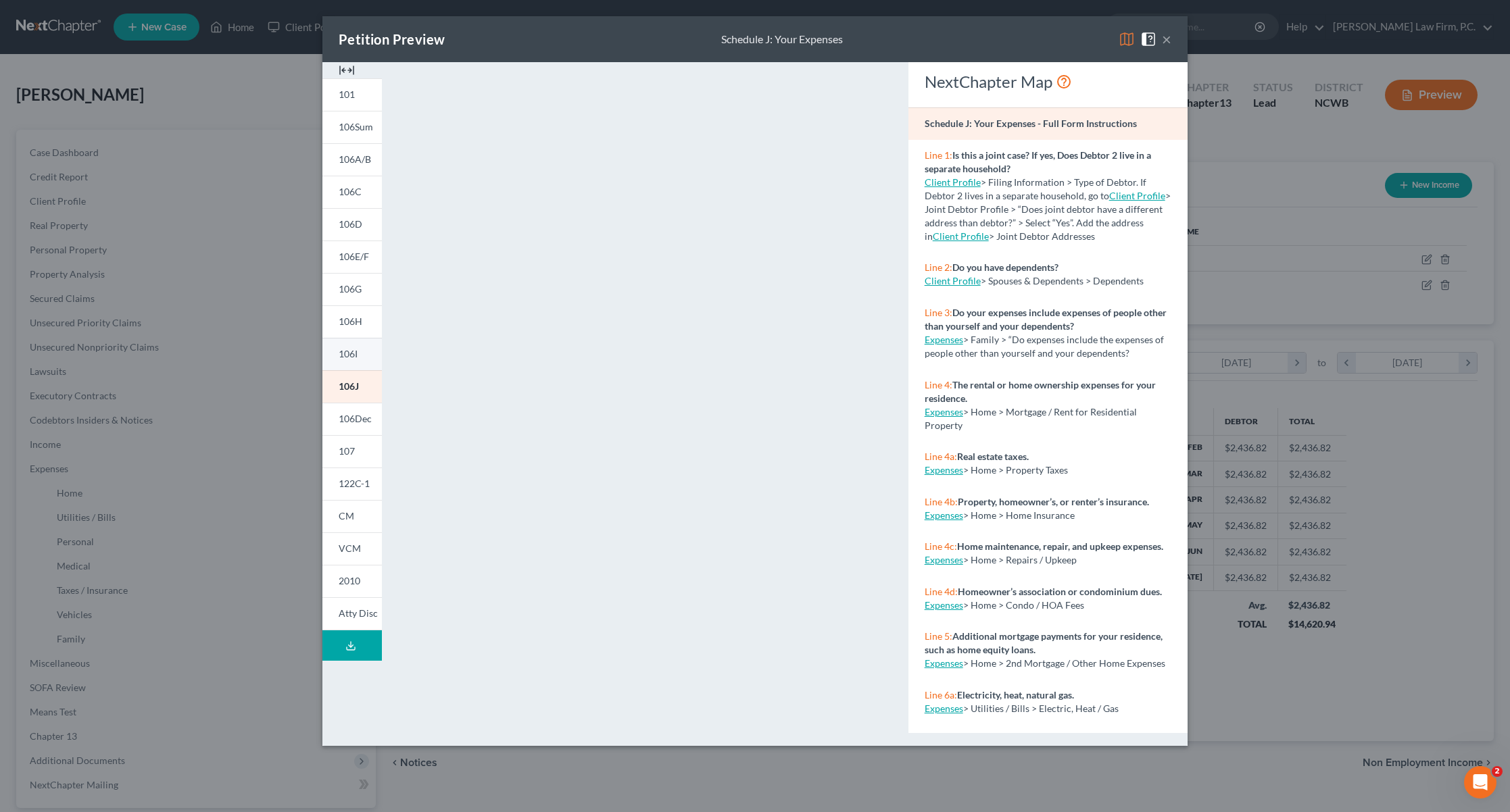
click at [343, 356] on span "106I" at bounding box center [348, 354] width 19 height 12
